Goal: Browse casually: Explore the website without a specific task or goal

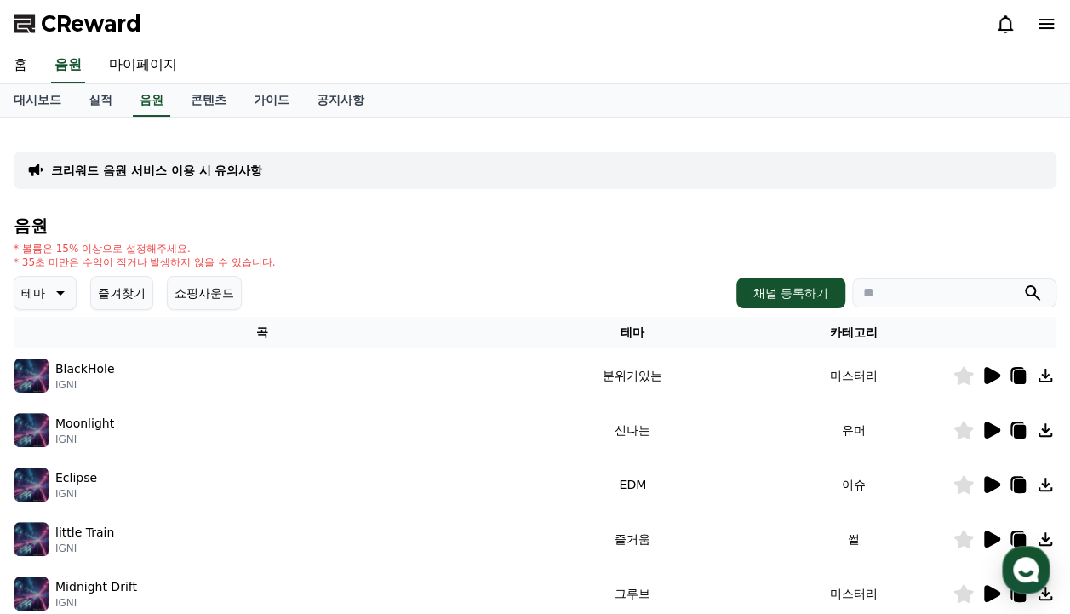
click at [994, 433] on icon at bounding box center [992, 430] width 16 height 17
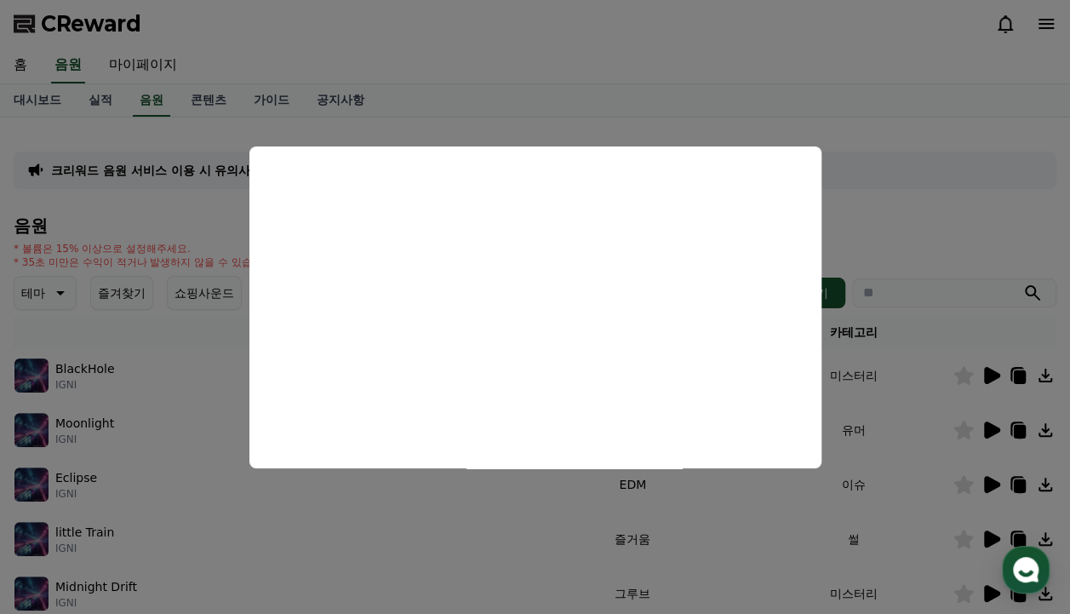
click at [918, 204] on button "close modal" at bounding box center [535, 307] width 1070 height 614
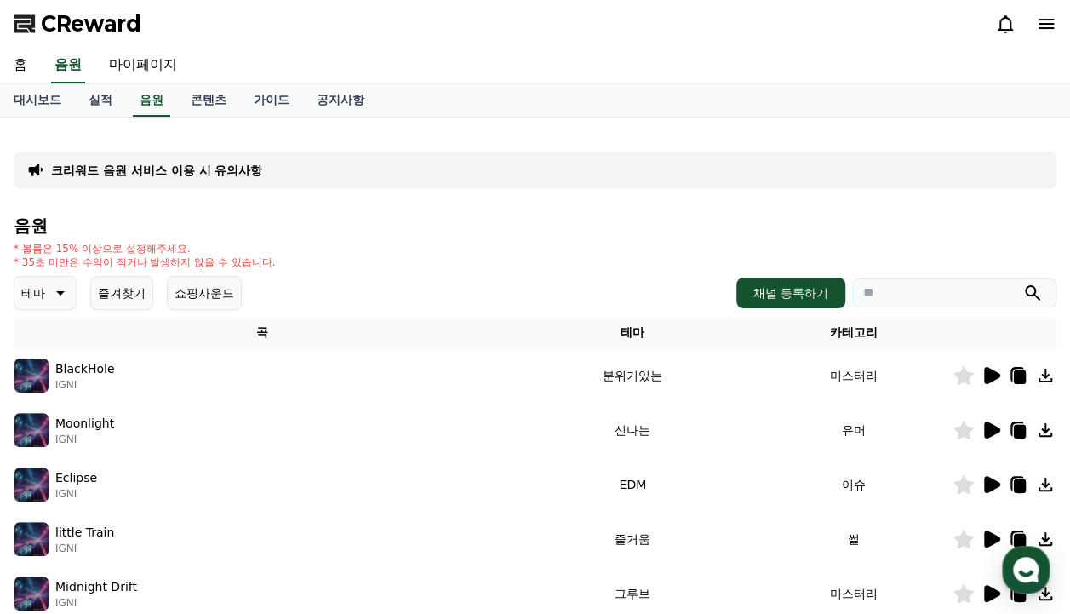
click at [988, 365] on icon at bounding box center [991, 375] width 20 height 20
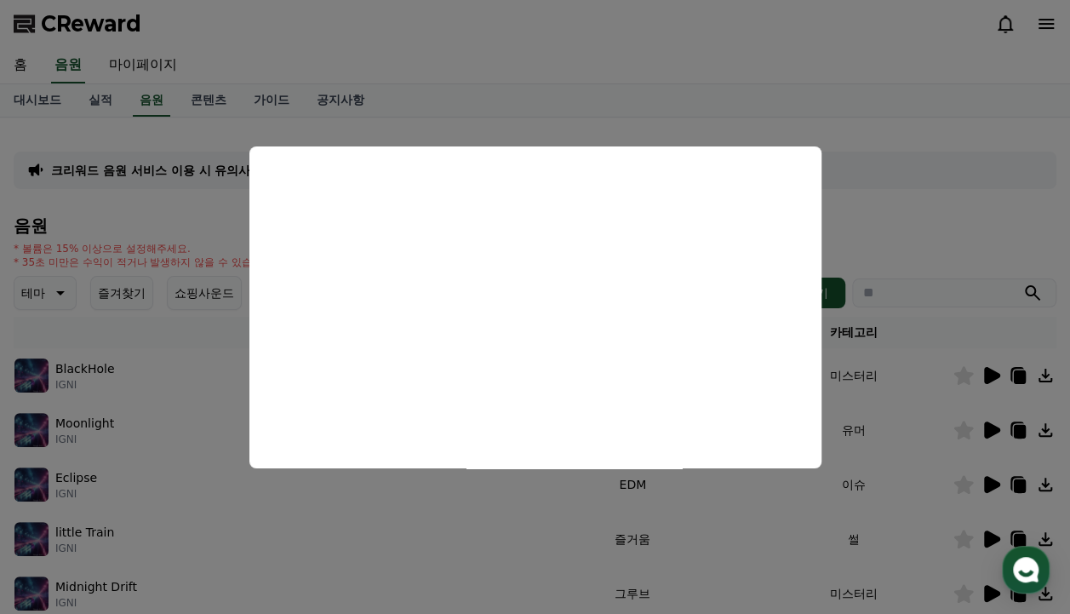
click at [891, 172] on button "close modal" at bounding box center [535, 307] width 1070 height 614
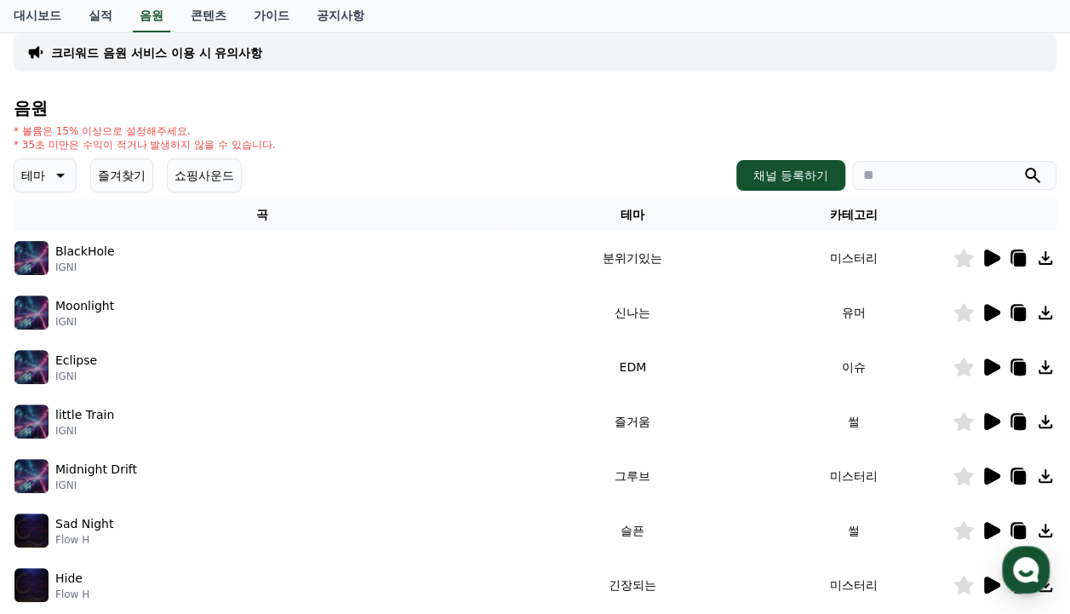
scroll to position [255, 0]
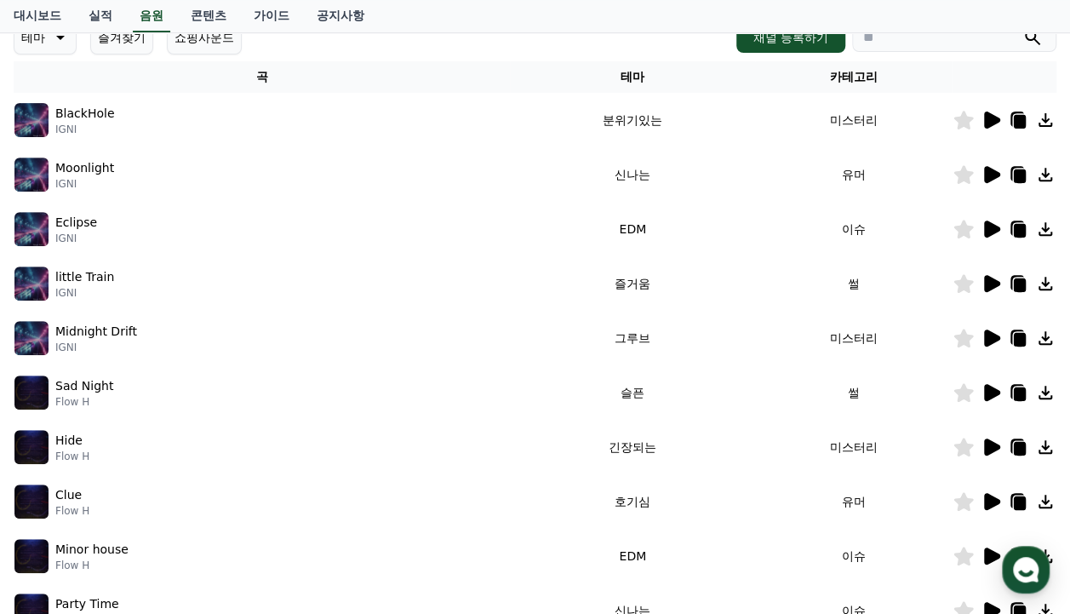
click at [1000, 276] on icon at bounding box center [991, 283] width 20 height 20
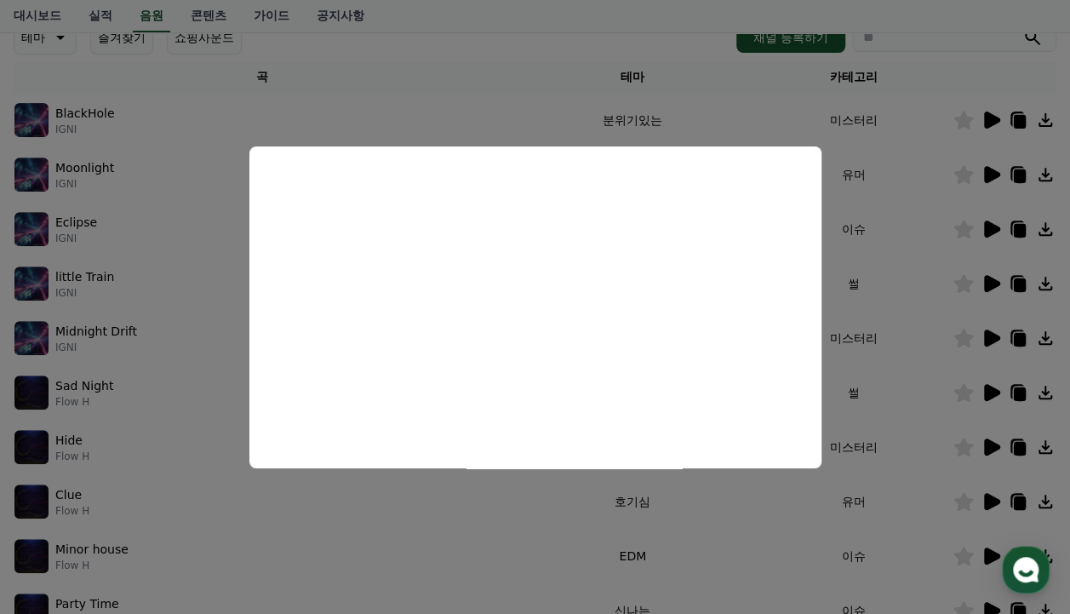
click at [623, 36] on button "close modal" at bounding box center [535, 307] width 1070 height 614
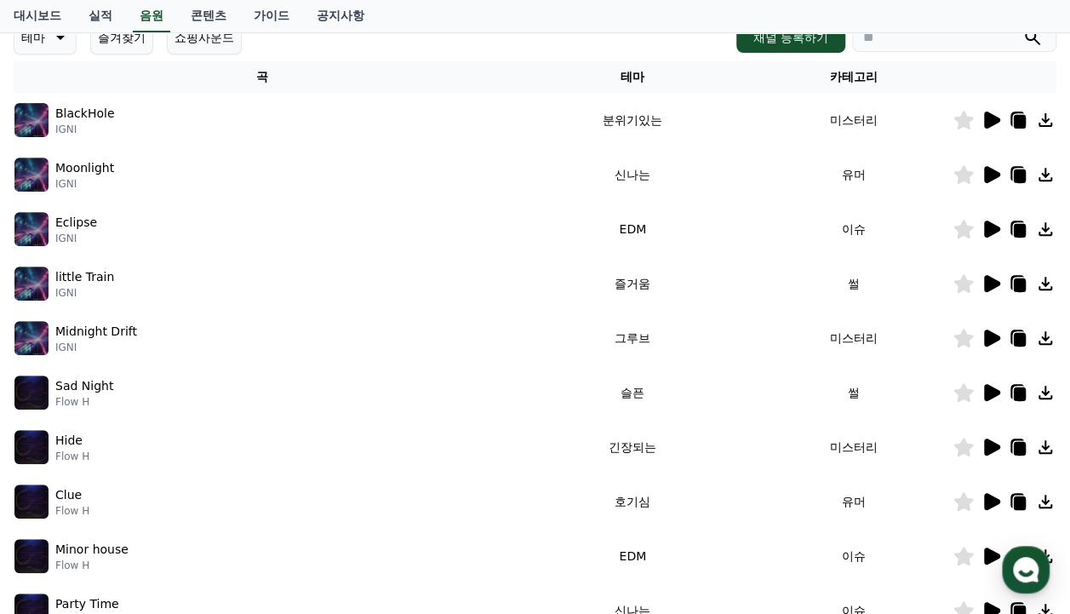
click at [997, 233] on icon at bounding box center [991, 229] width 20 height 20
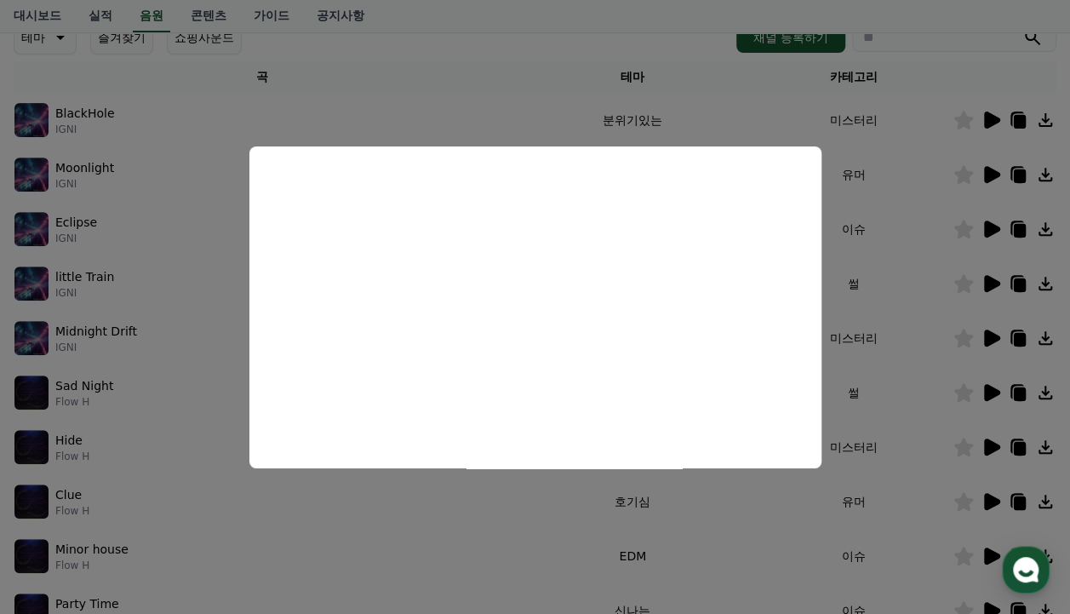
click at [570, 49] on button "close modal" at bounding box center [535, 307] width 1070 height 614
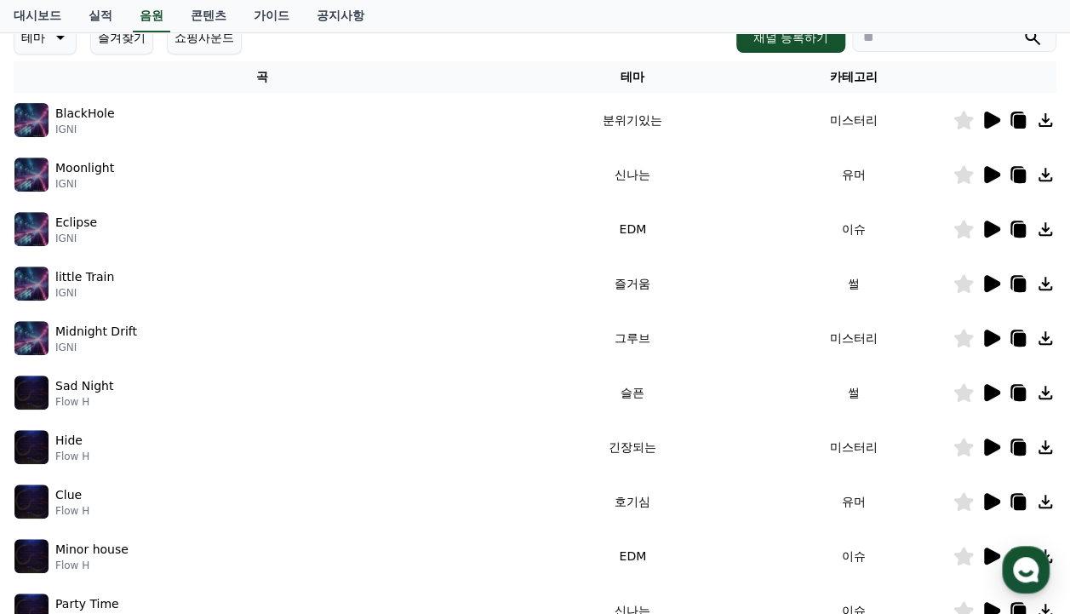
click at [995, 506] on icon at bounding box center [991, 501] width 20 height 20
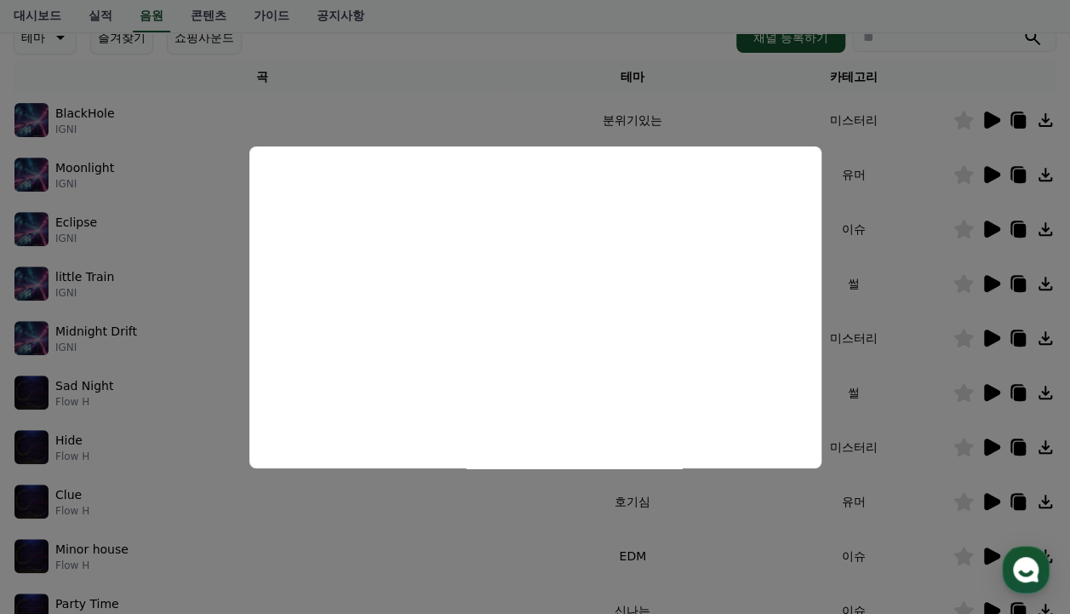
click at [539, 65] on button "close modal" at bounding box center [535, 307] width 1070 height 614
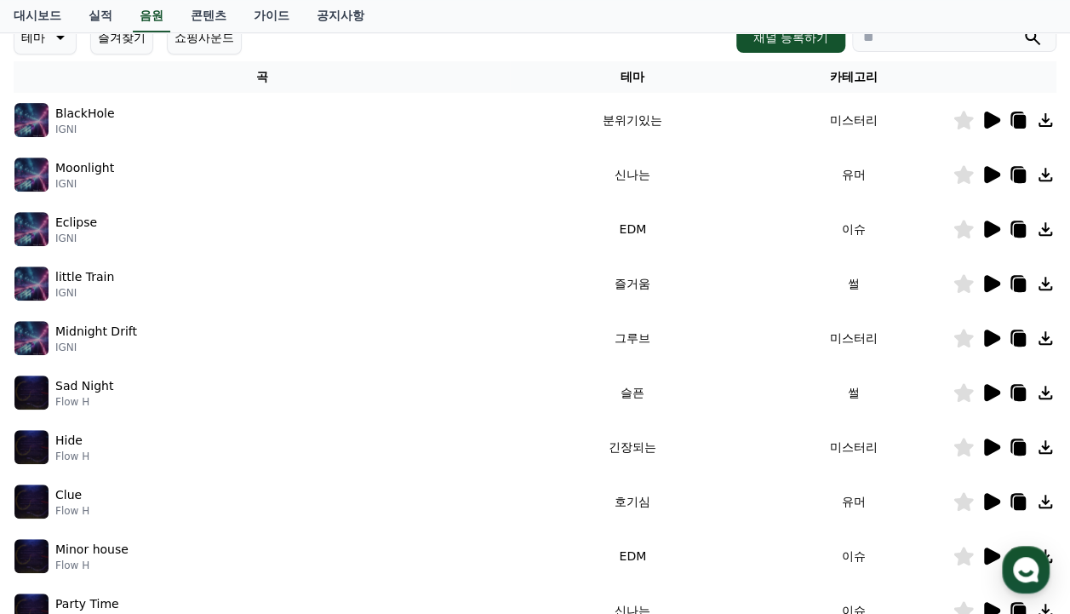
drag, startPoint x: 966, startPoint y: 496, endPoint x: 948, endPoint y: 496, distance: 17.9
click at [964, 496] on icon at bounding box center [965, 501] width 20 height 19
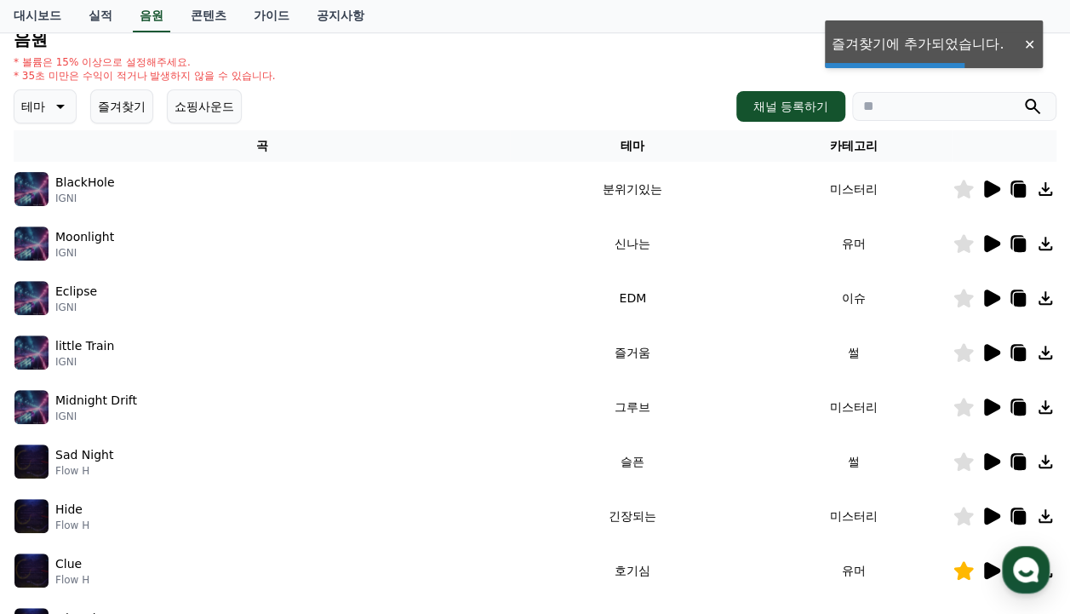
scroll to position [0, 0]
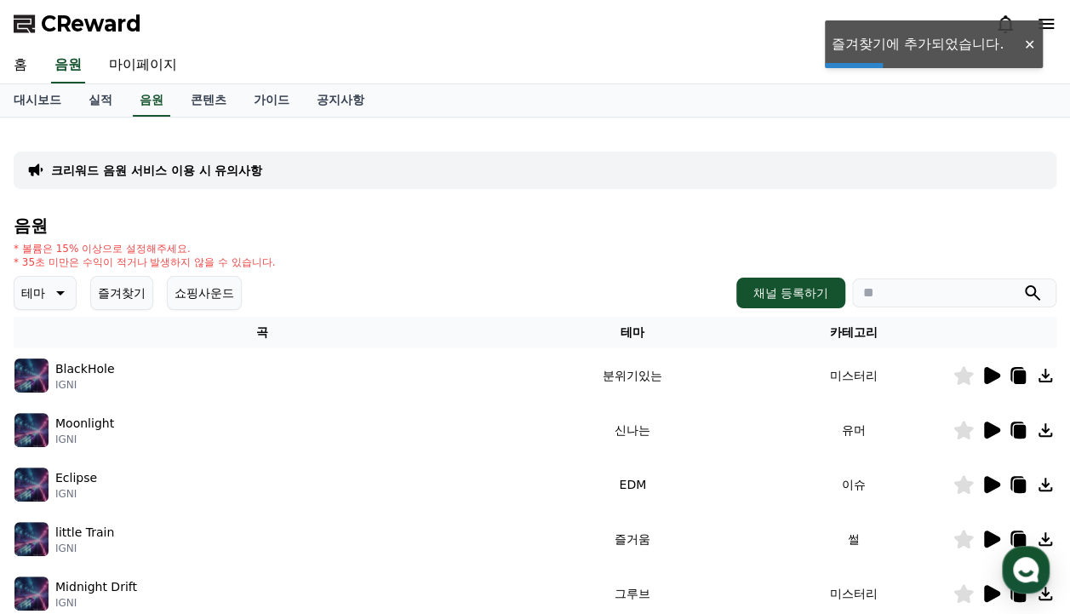
click at [53, 300] on icon at bounding box center [59, 293] width 20 height 20
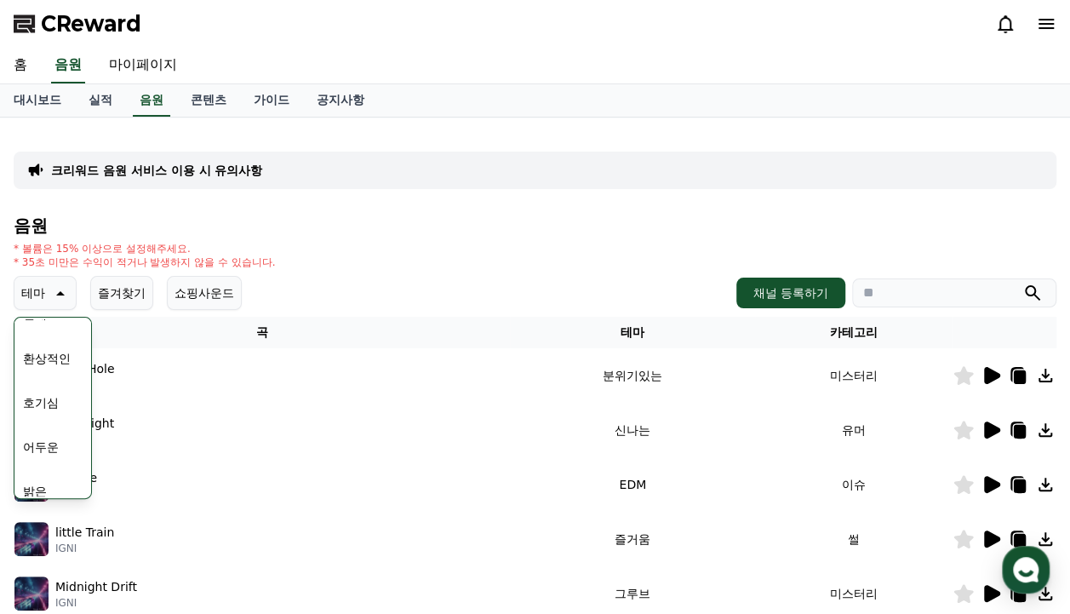
scroll to position [8, 0]
click at [51, 414] on button "호기심" at bounding box center [40, 418] width 49 height 37
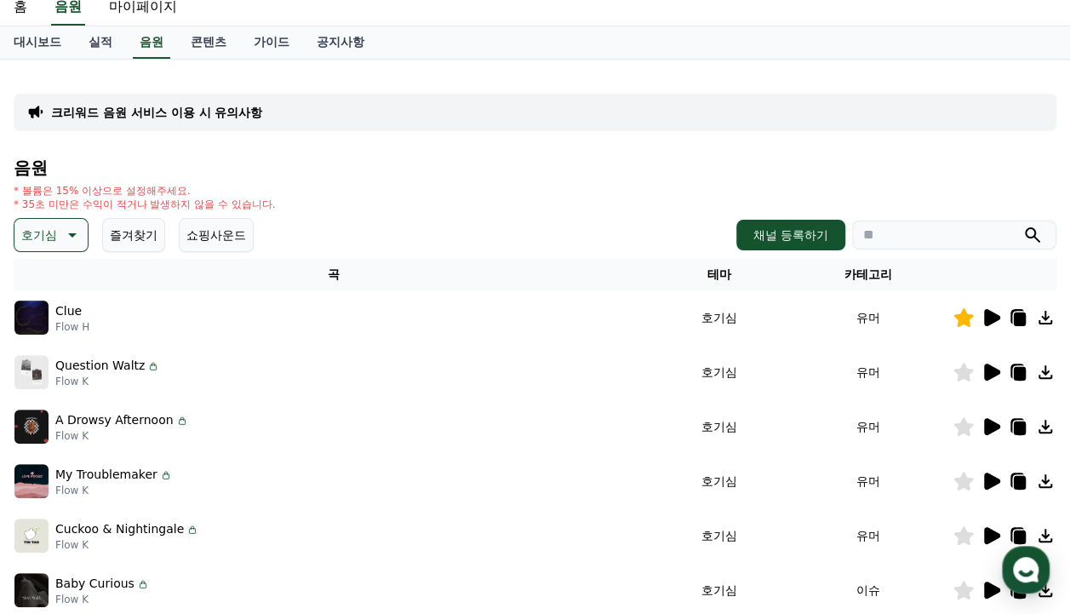
scroll to position [85, 0]
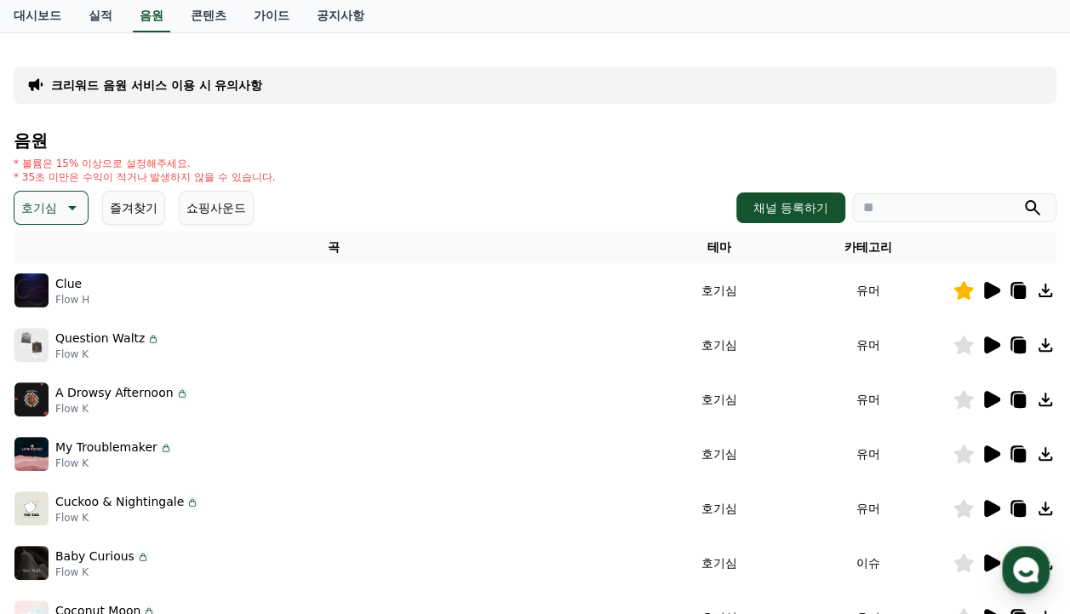
click at [995, 351] on icon at bounding box center [991, 345] width 20 height 20
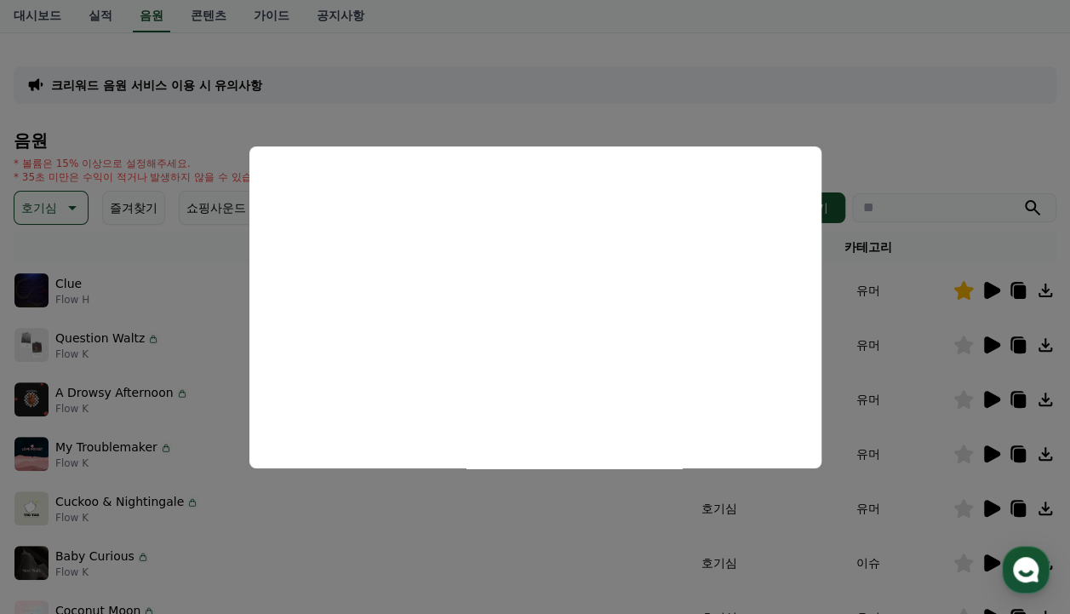
click at [884, 144] on button "close modal" at bounding box center [535, 307] width 1070 height 614
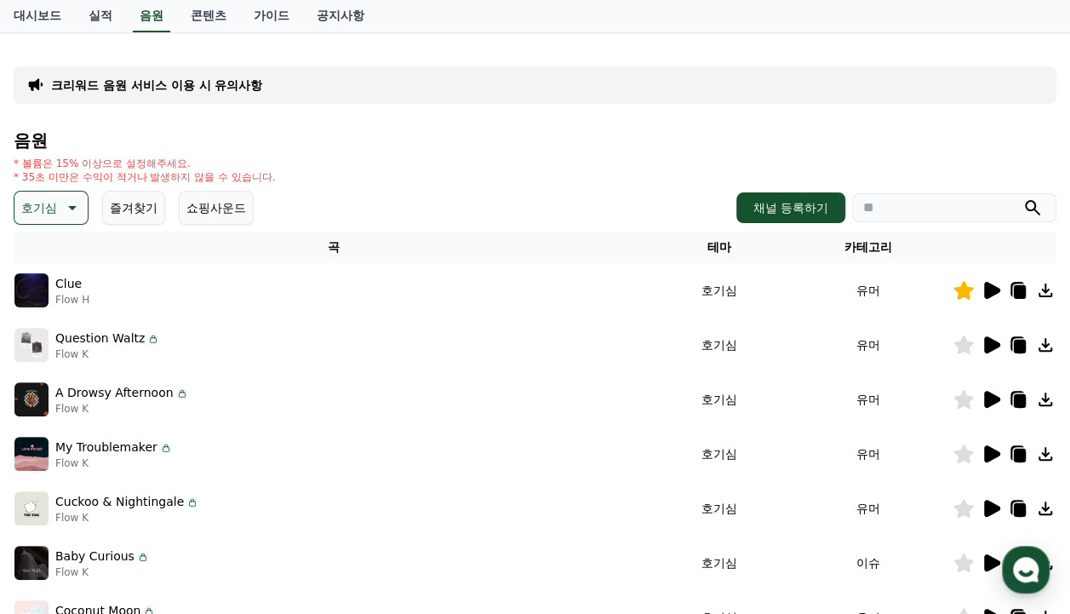
click at [993, 400] on icon at bounding box center [992, 399] width 16 height 17
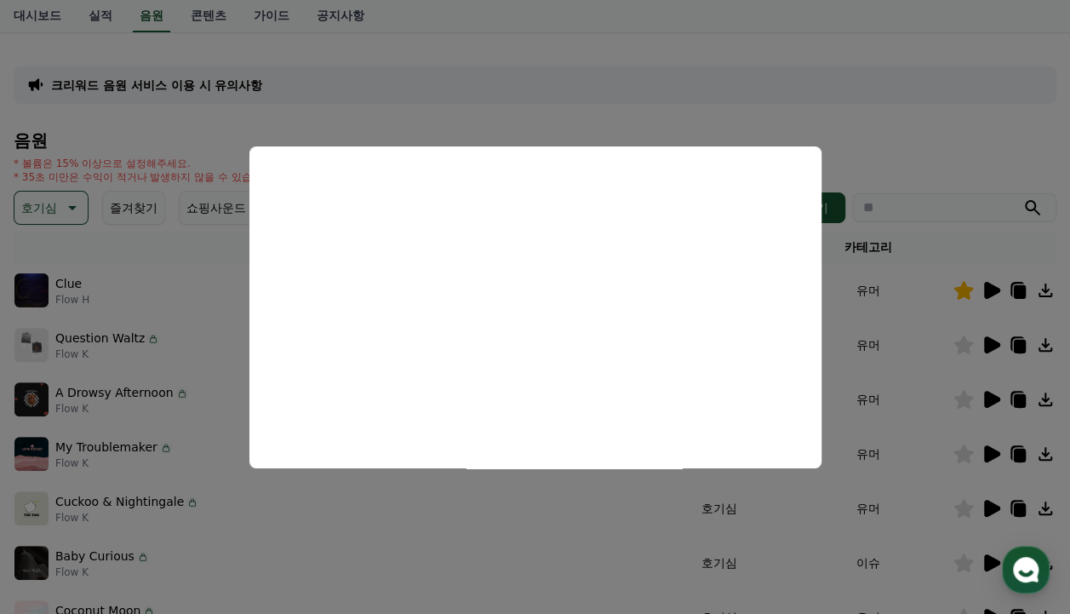
click at [894, 108] on button "close modal" at bounding box center [535, 307] width 1070 height 614
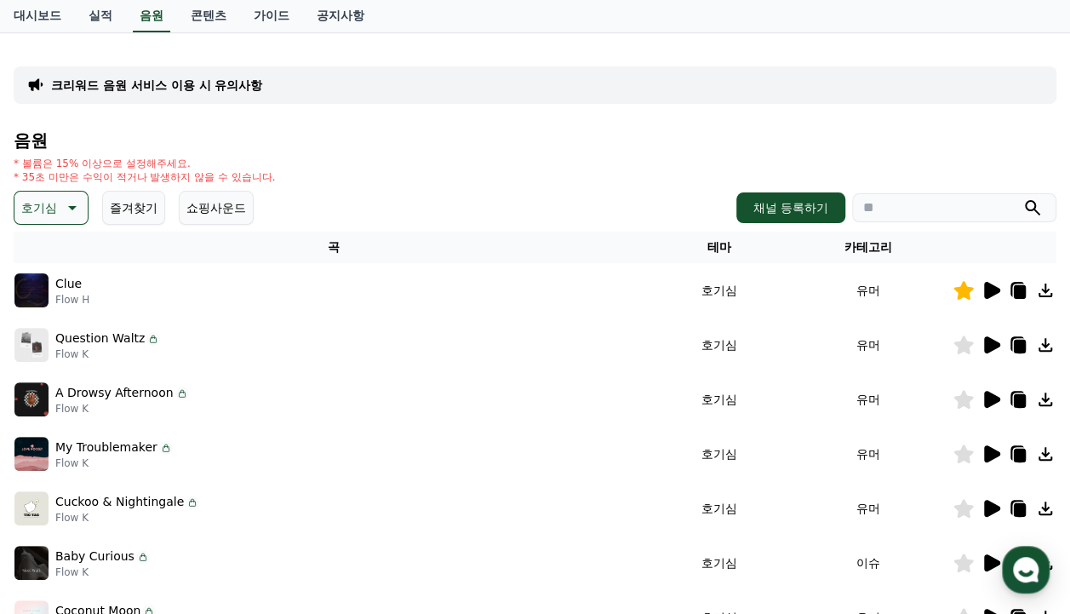
click at [994, 455] on icon at bounding box center [992, 453] width 16 height 17
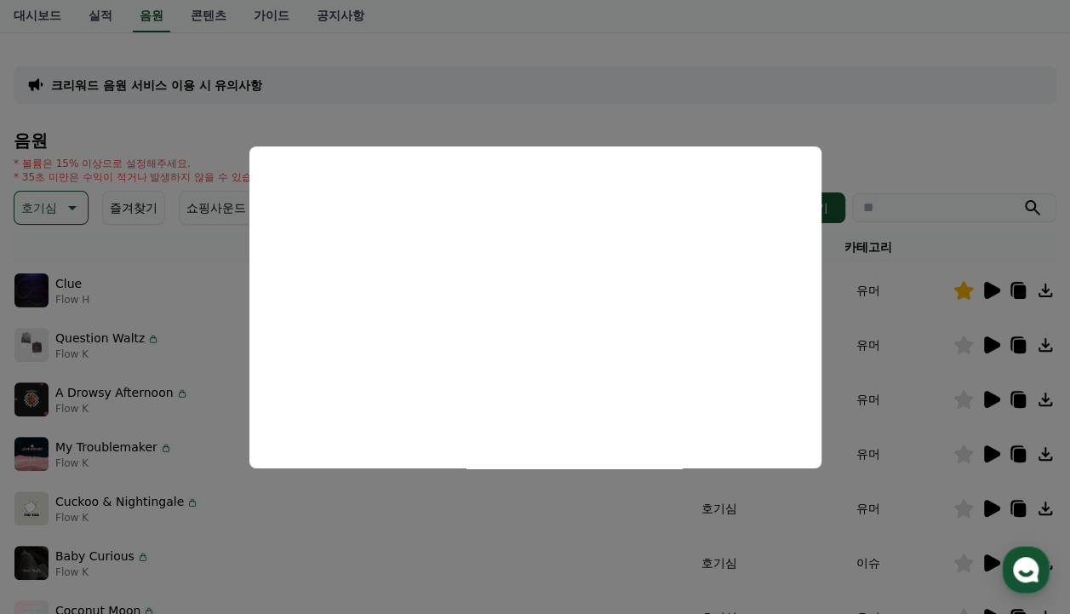
click at [897, 110] on button "close modal" at bounding box center [535, 307] width 1070 height 614
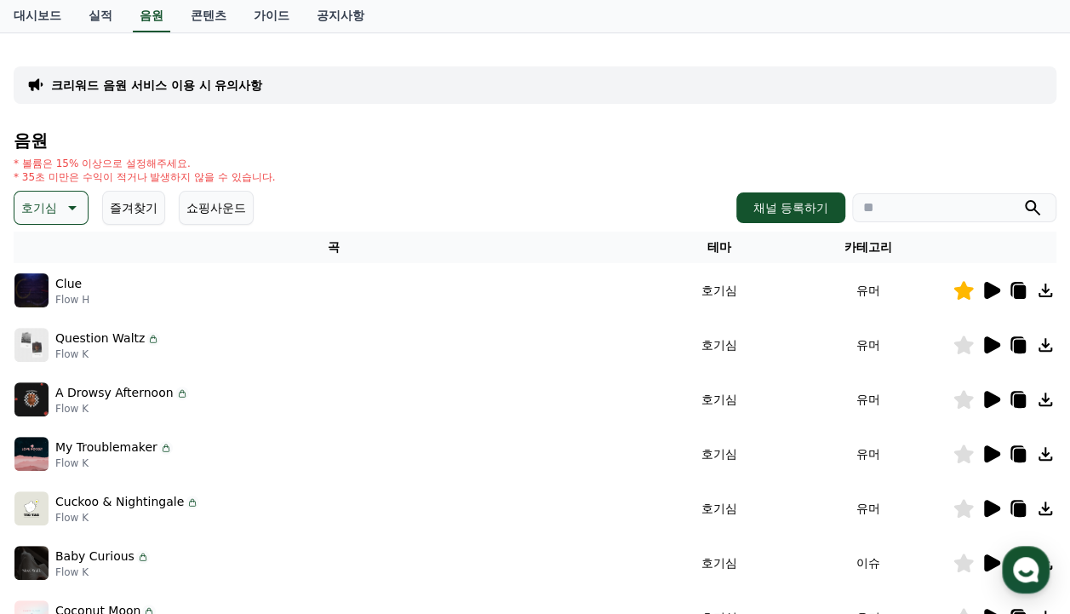
click at [988, 291] on icon at bounding box center [992, 290] width 16 height 17
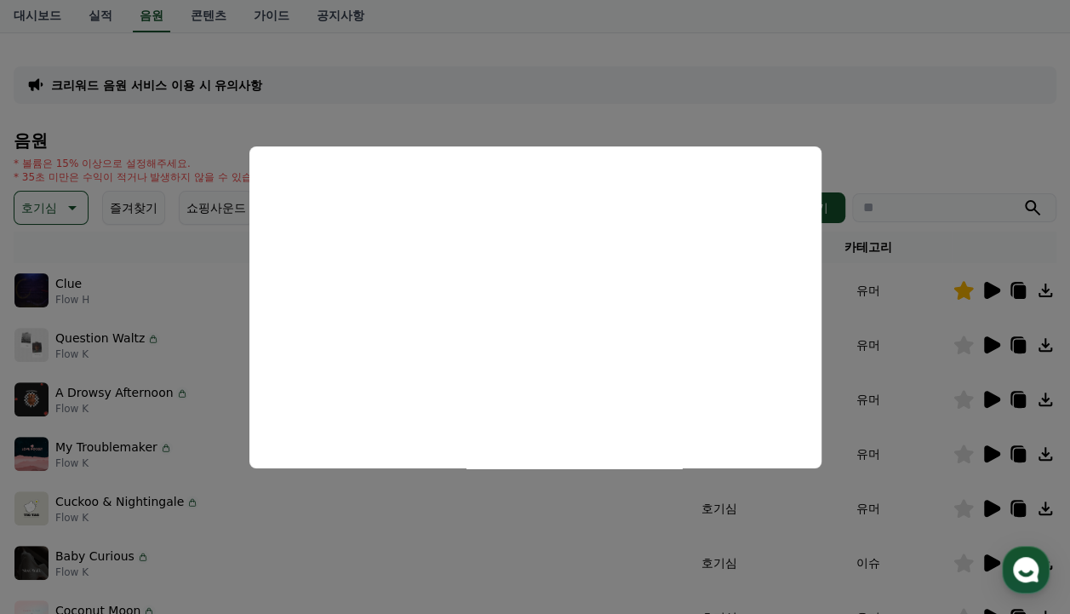
click at [860, 128] on button "close modal" at bounding box center [535, 307] width 1070 height 614
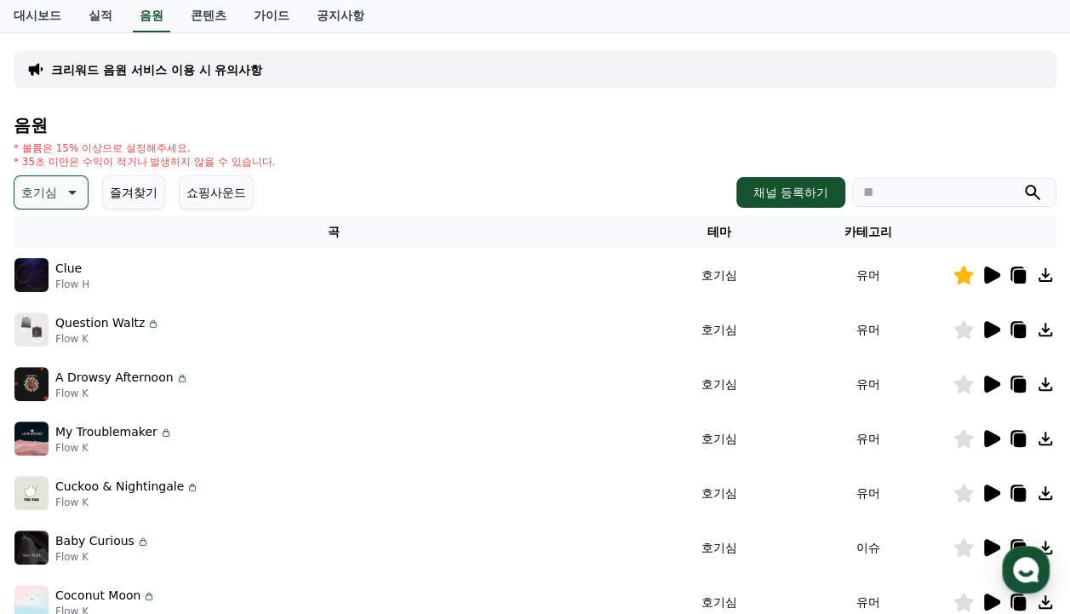
scroll to position [255, 0]
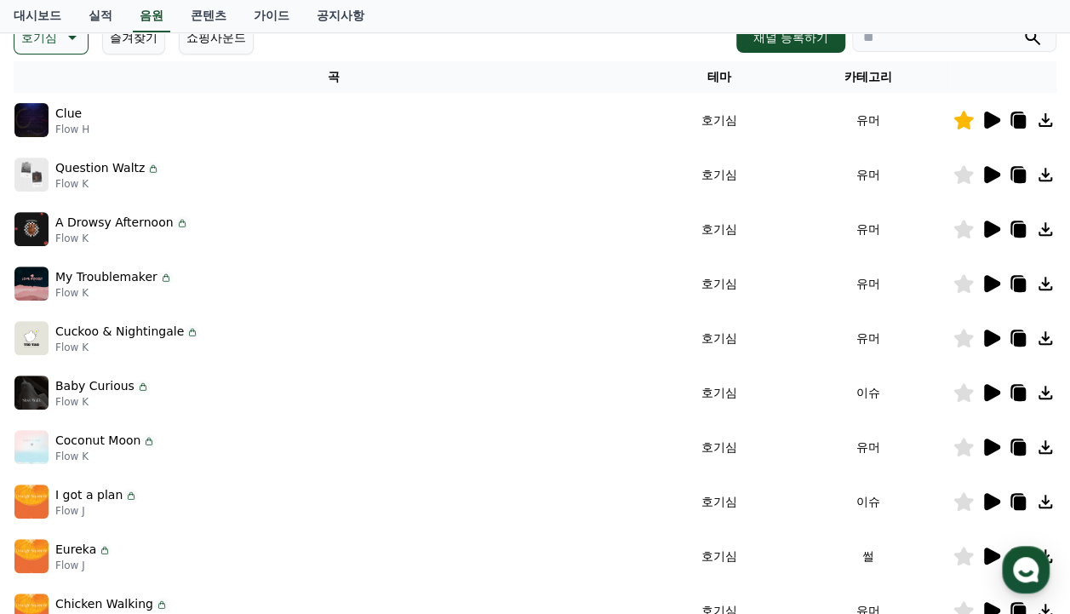
click at [984, 399] on icon at bounding box center [991, 392] width 20 height 20
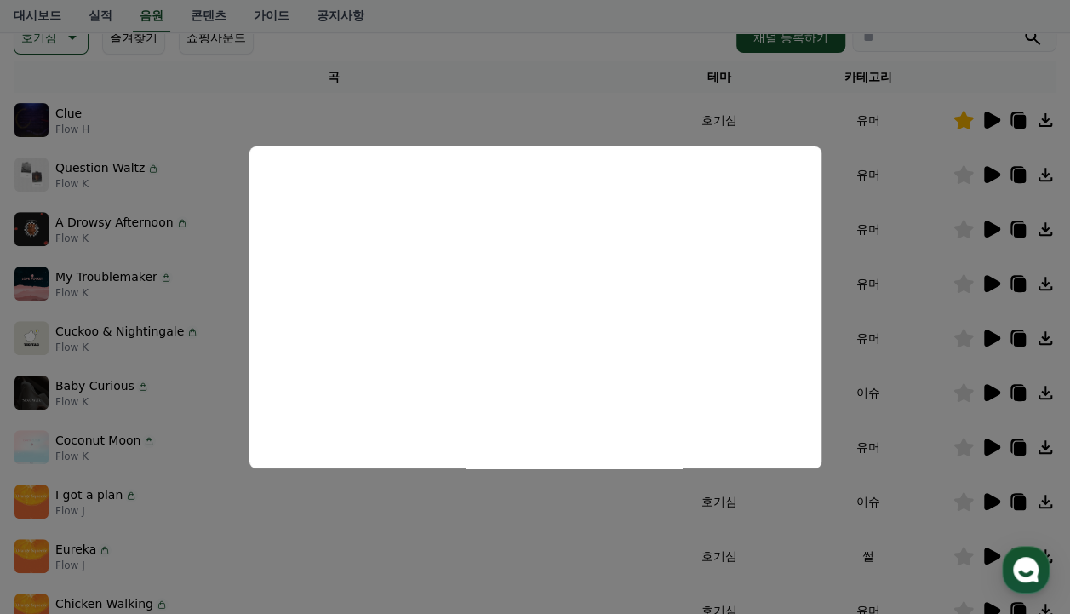
click at [641, 70] on button "close modal" at bounding box center [535, 307] width 1070 height 614
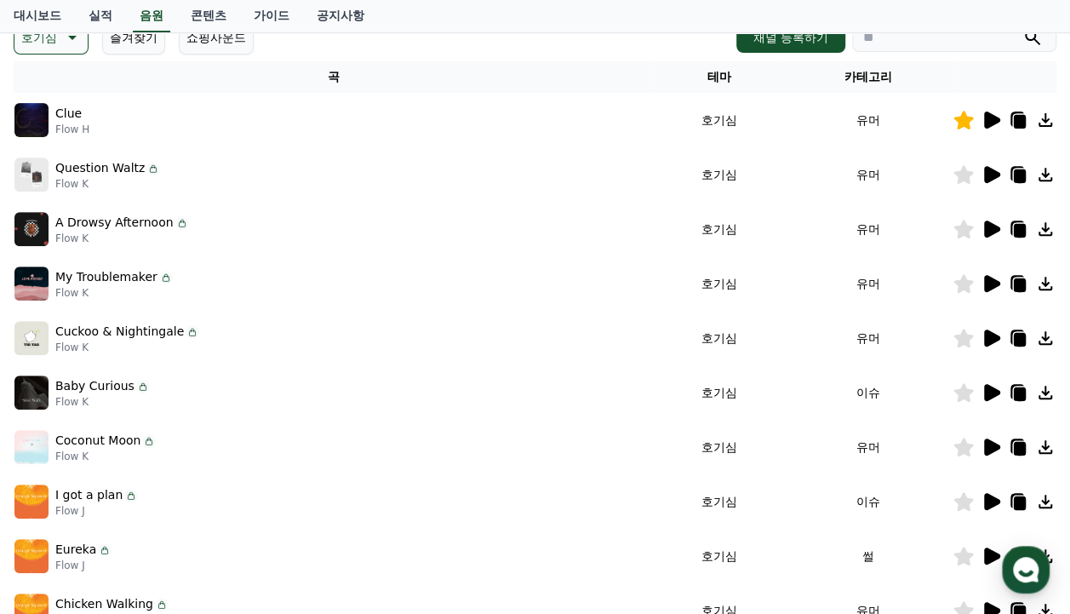
click at [967, 392] on icon at bounding box center [965, 392] width 20 height 19
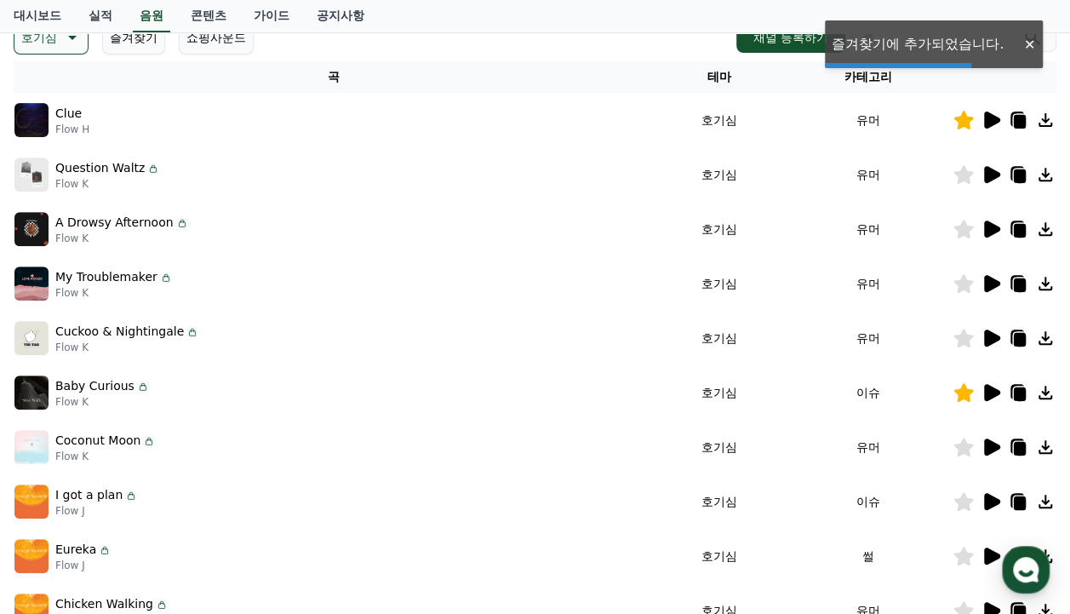
click at [989, 455] on icon at bounding box center [991, 447] width 20 height 20
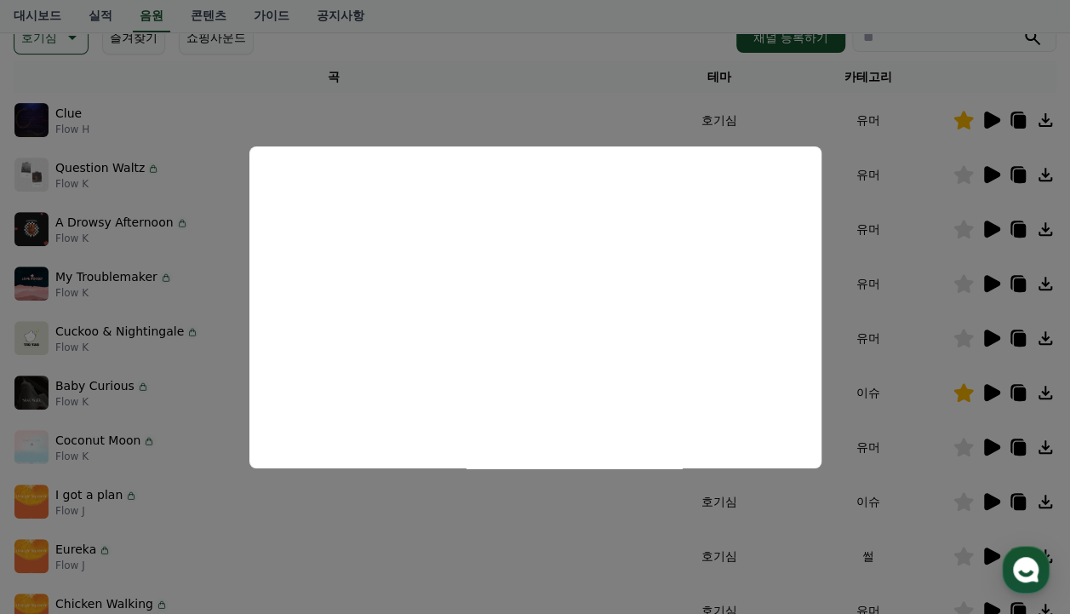
click at [617, 44] on button "close modal" at bounding box center [535, 307] width 1070 height 614
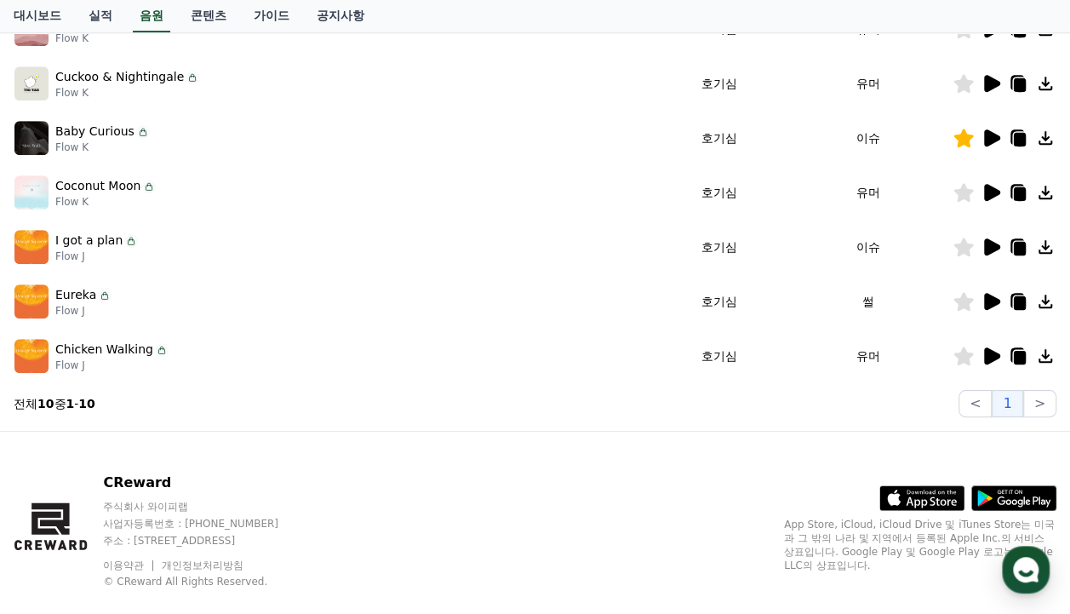
scroll to position [511, 0]
click at [995, 296] on icon at bounding box center [992, 300] width 16 height 17
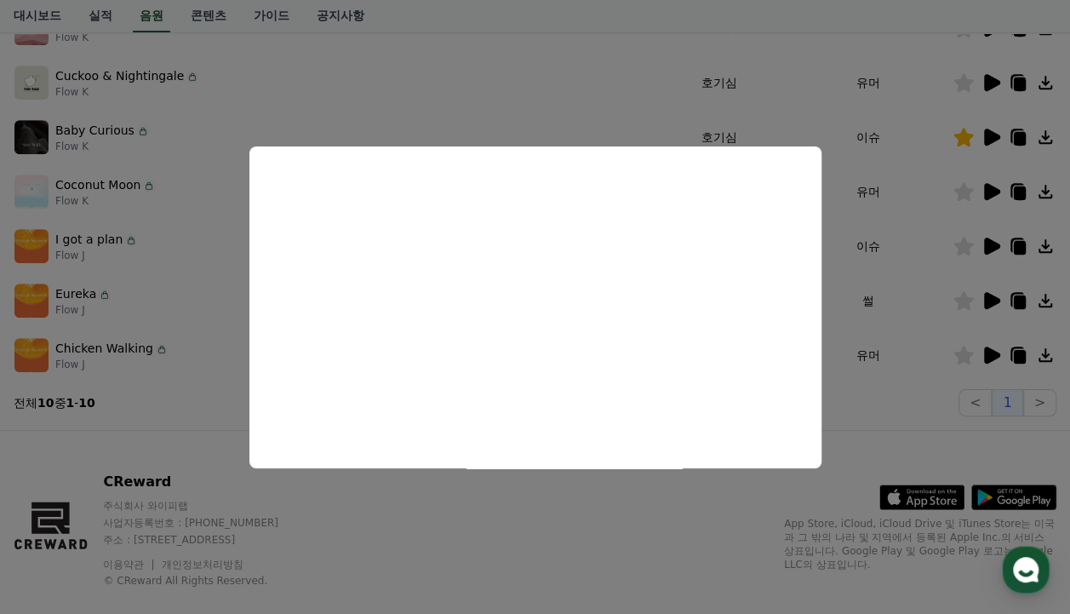
click at [940, 402] on button "close modal" at bounding box center [535, 307] width 1070 height 614
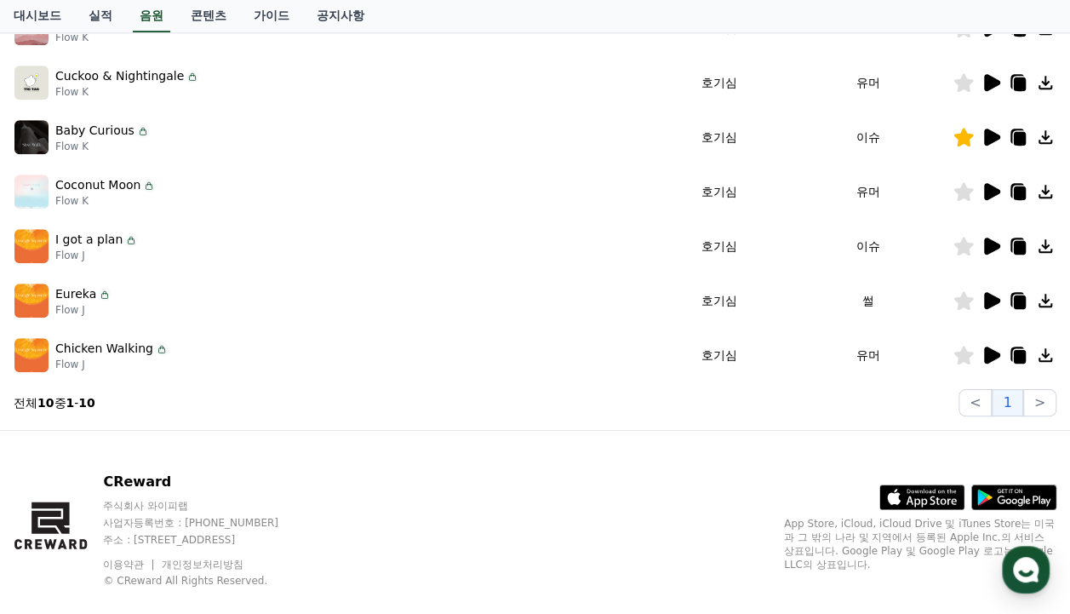
click at [988, 356] on icon at bounding box center [992, 355] width 16 height 17
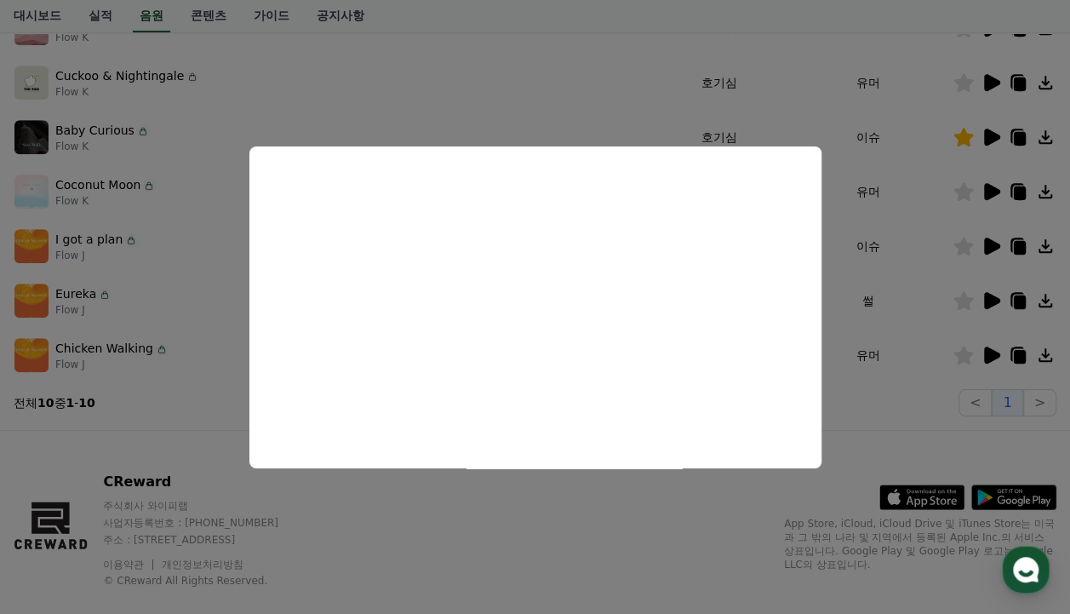
click at [877, 433] on button "close modal" at bounding box center [535, 307] width 1070 height 614
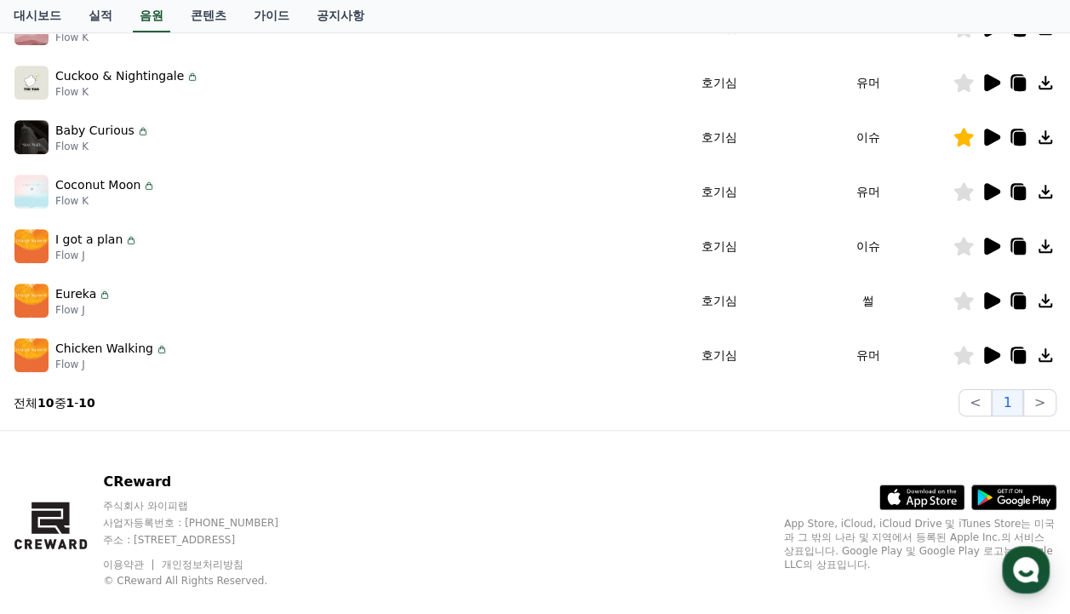
click at [972, 352] on icon at bounding box center [965, 355] width 20 height 19
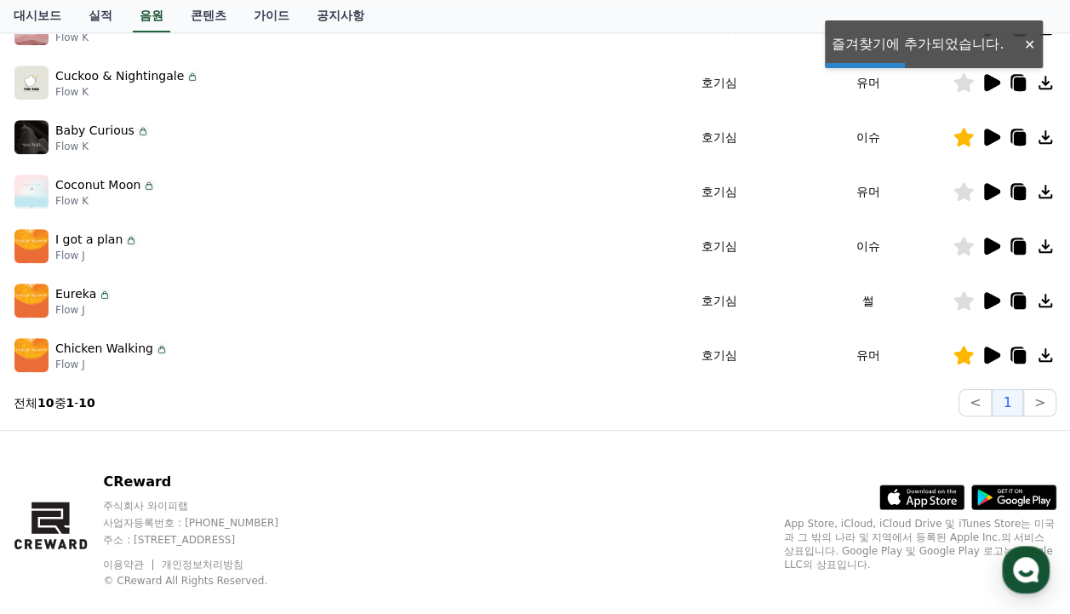
click at [984, 130] on icon at bounding box center [992, 137] width 16 height 17
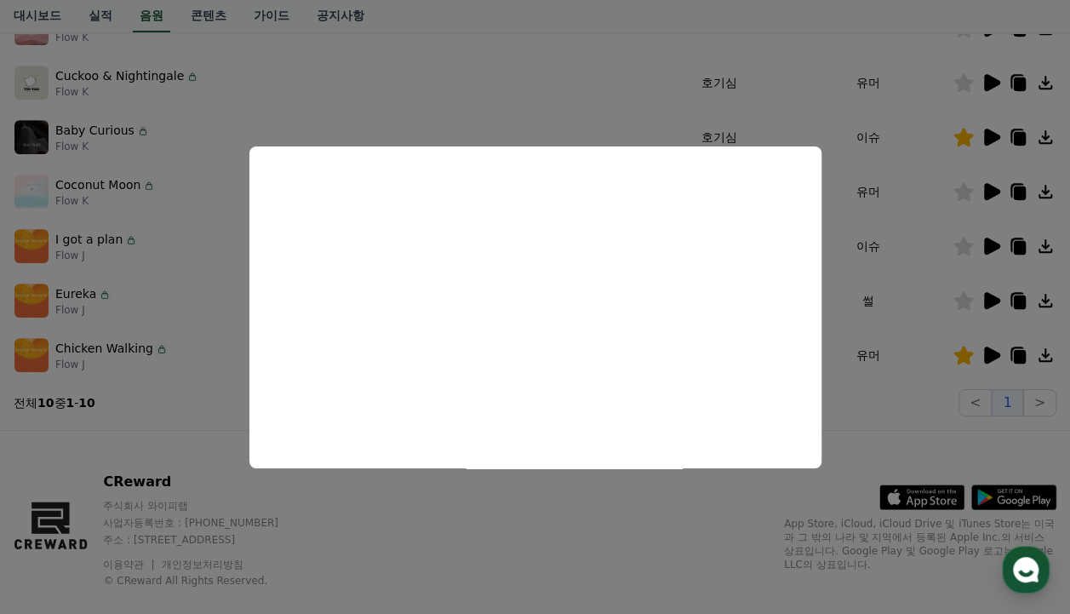
drag, startPoint x: 863, startPoint y: 419, endPoint x: 879, endPoint y: 410, distance: 18.3
click at [862, 421] on button "close modal" at bounding box center [535, 307] width 1070 height 614
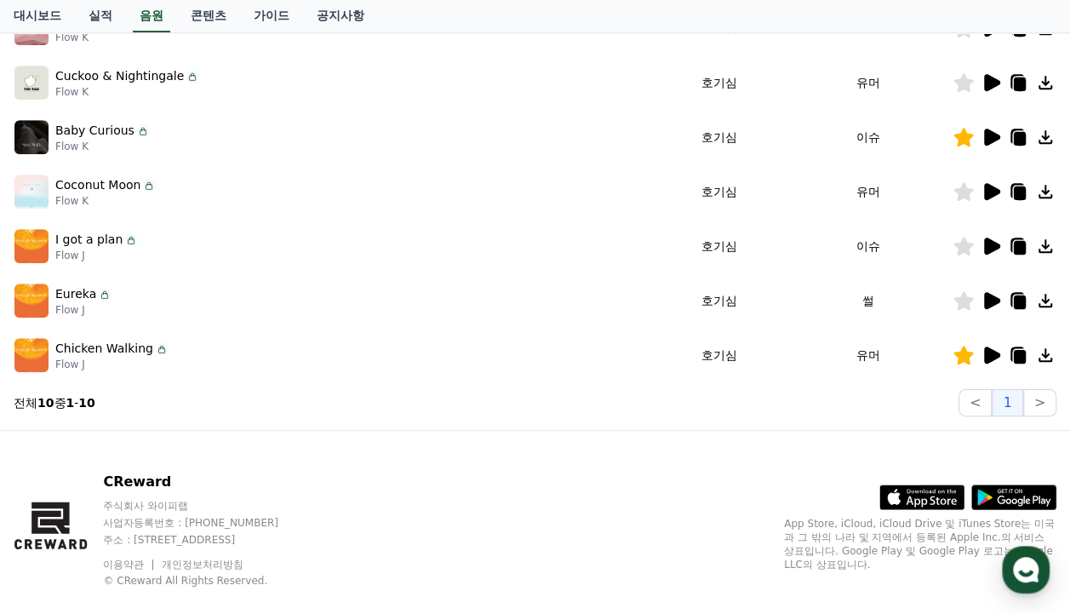
click at [985, 355] on icon at bounding box center [992, 355] width 16 height 17
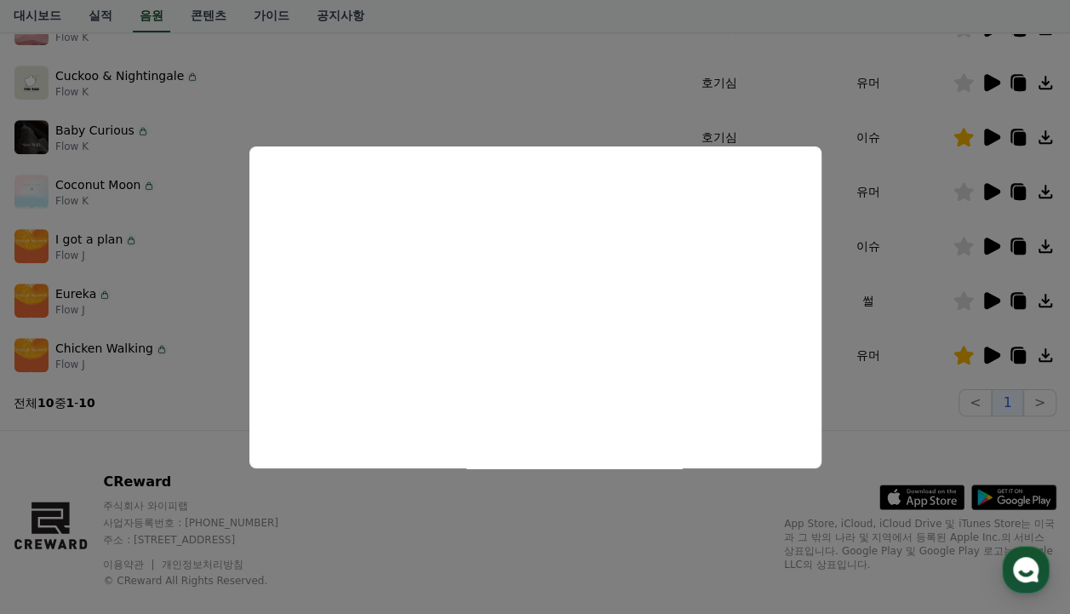
click at [885, 414] on button "close modal" at bounding box center [535, 307] width 1070 height 614
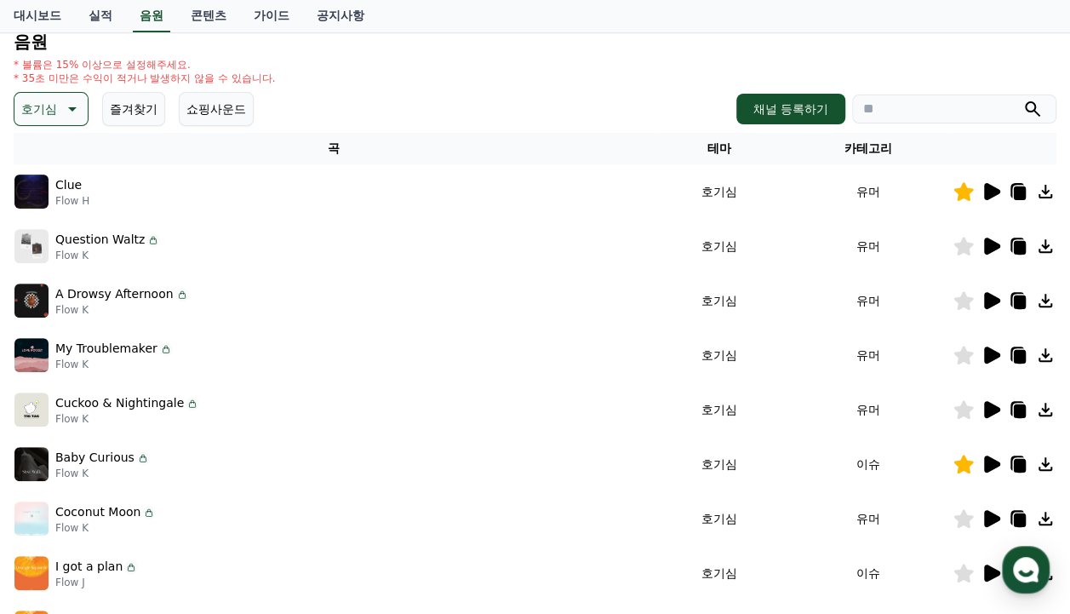
scroll to position [170, 0]
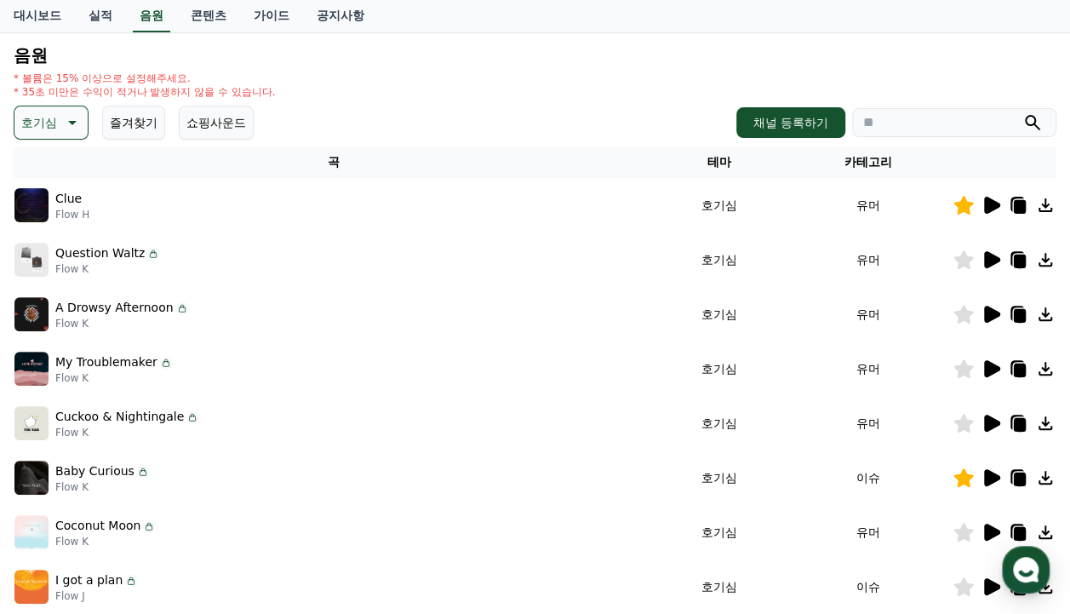
click at [988, 207] on icon at bounding box center [992, 205] width 16 height 17
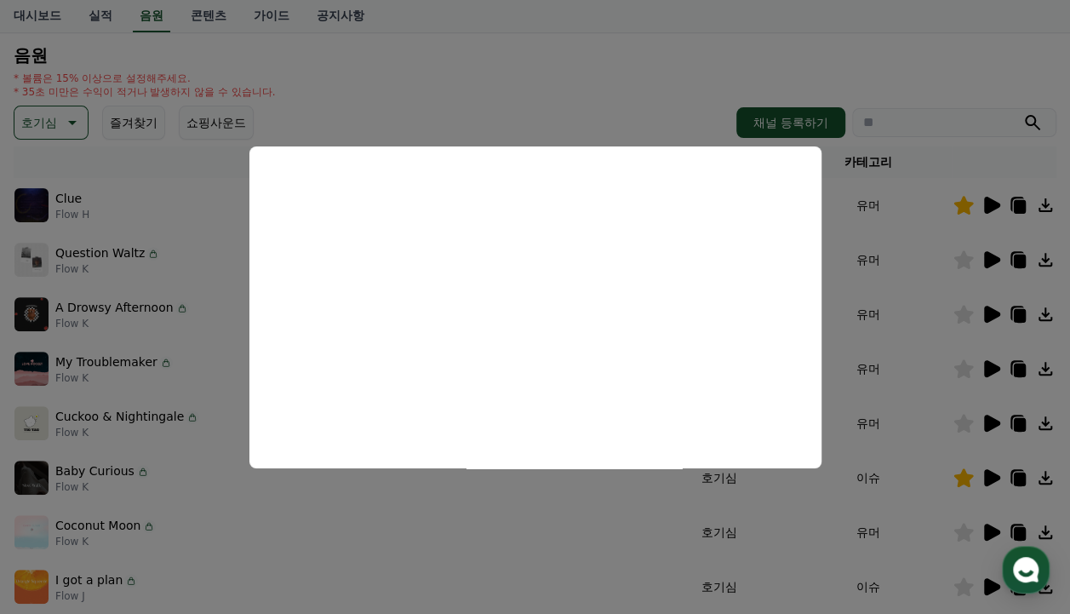
click at [933, 66] on button "close modal" at bounding box center [535, 307] width 1070 height 614
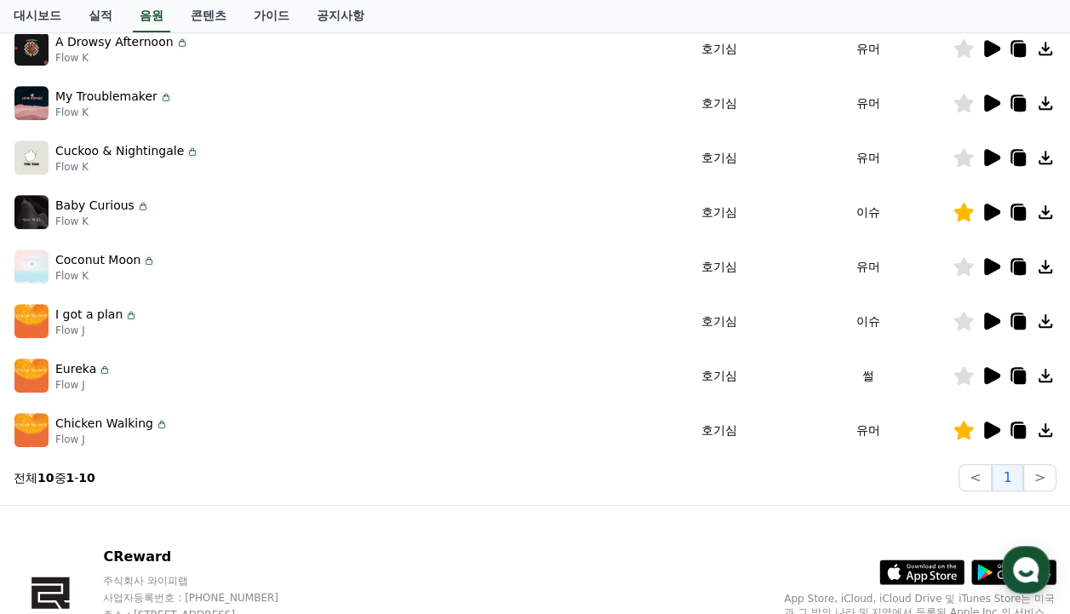
scroll to position [538, 0]
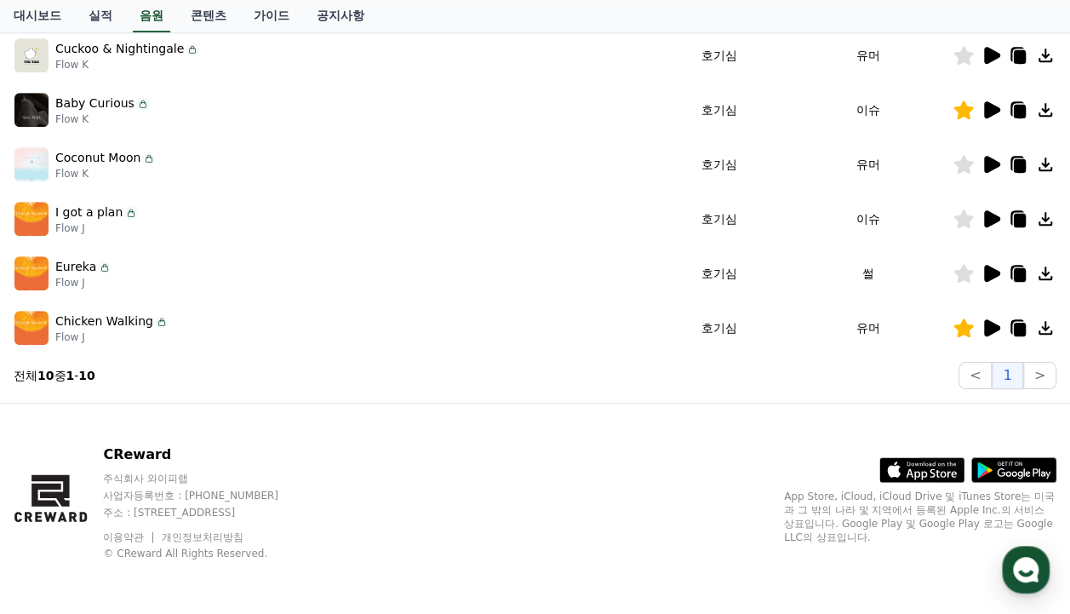
click at [999, 327] on icon at bounding box center [992, 327] width 16 height 17
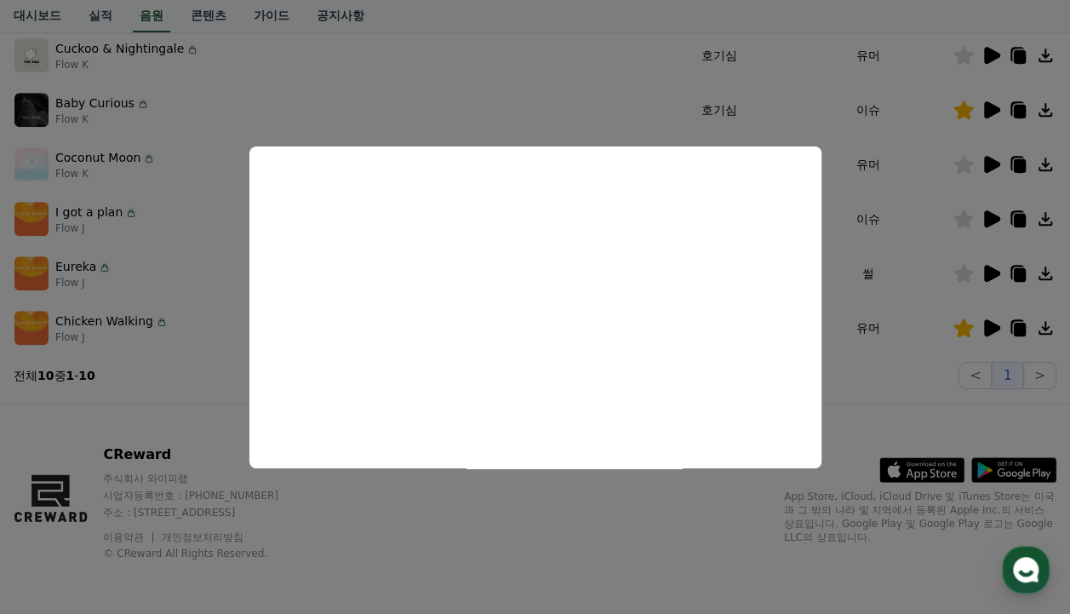
click at [870, 370] on button "close modal" at bounding box center [535, 307] width 1070 height 614
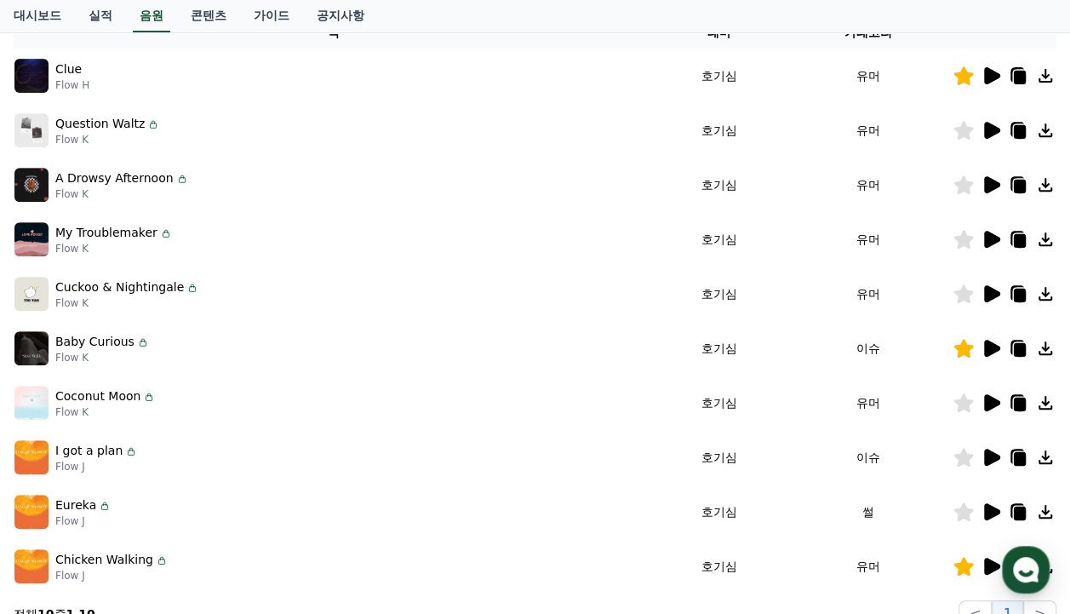
scroll to position [426, 0]
